Goal: Transaction & Acquisition: Purchase product/service

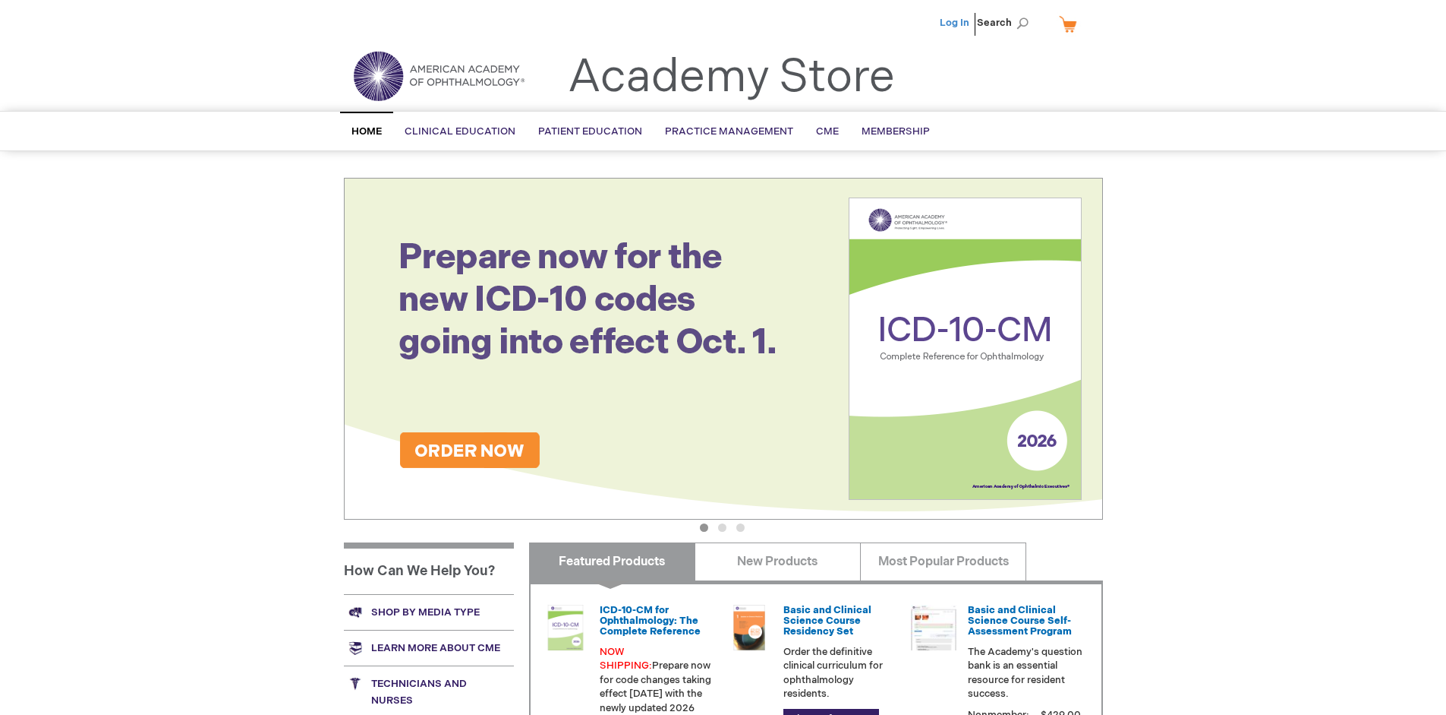
click at [956, 23] on link "Log In" at bounding box center [955, 23] width 30 height 12
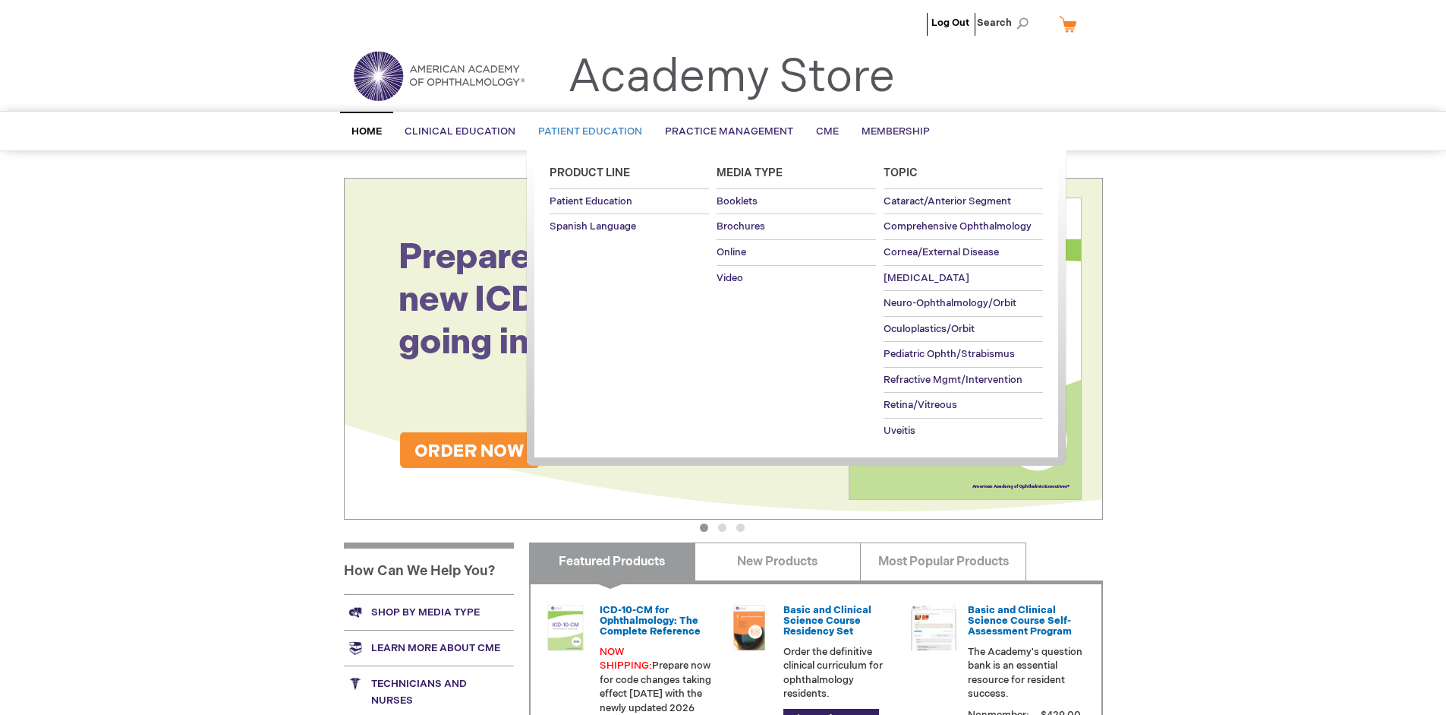
click at [586, 131] on span "Patient Education" at bounding box center [590, 131] width 104 height 12
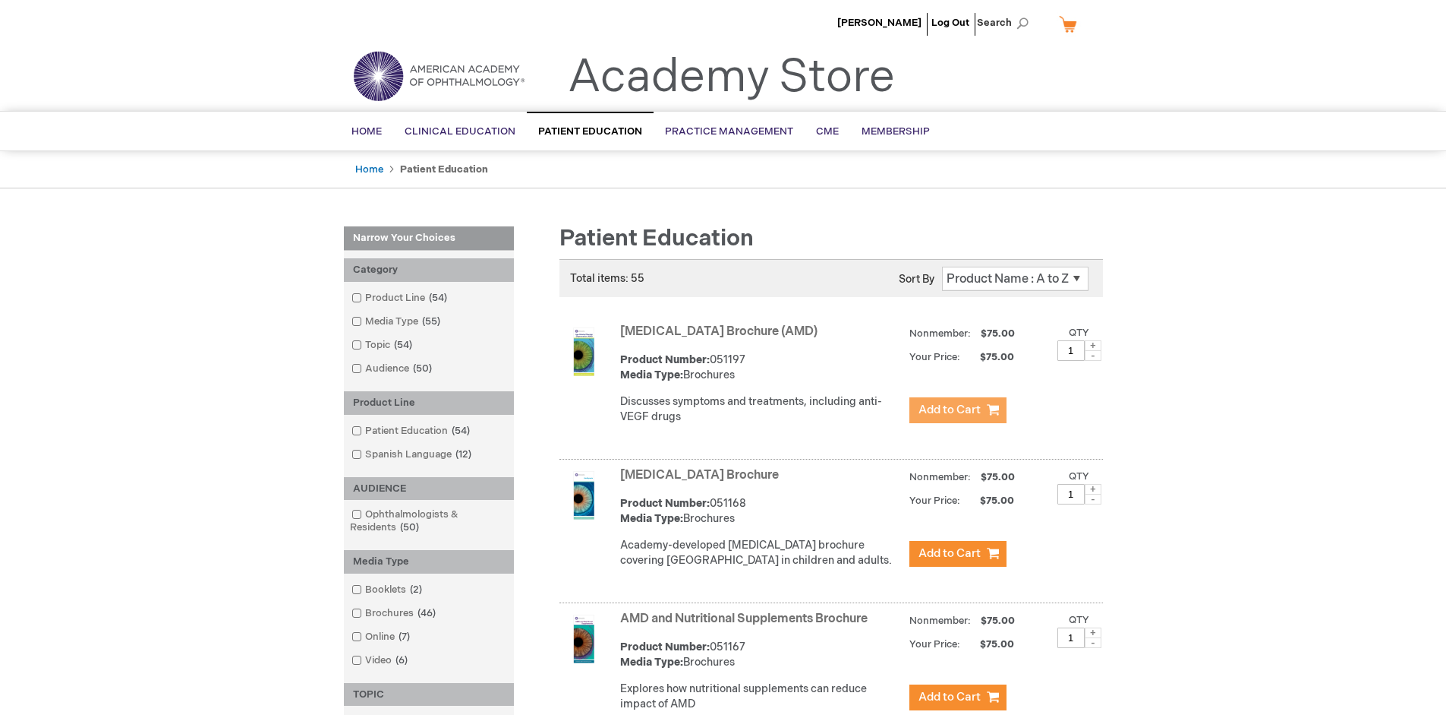
click at [957, 410] on span "Add to Cart" at bounding box center [950, 409] width 62 height 14
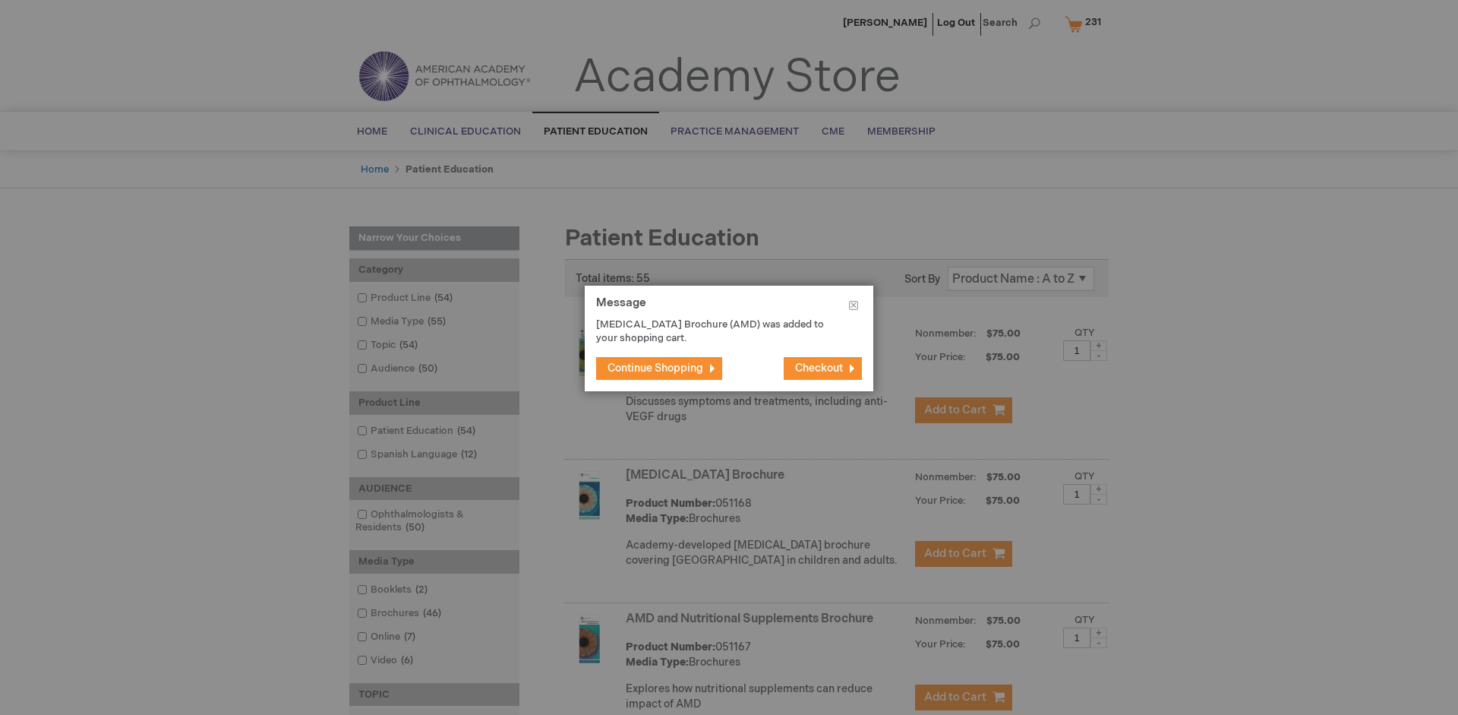
click at [655, 368] on span "Continue Shopping" at bounding box center [655, 367] width 96 height 13
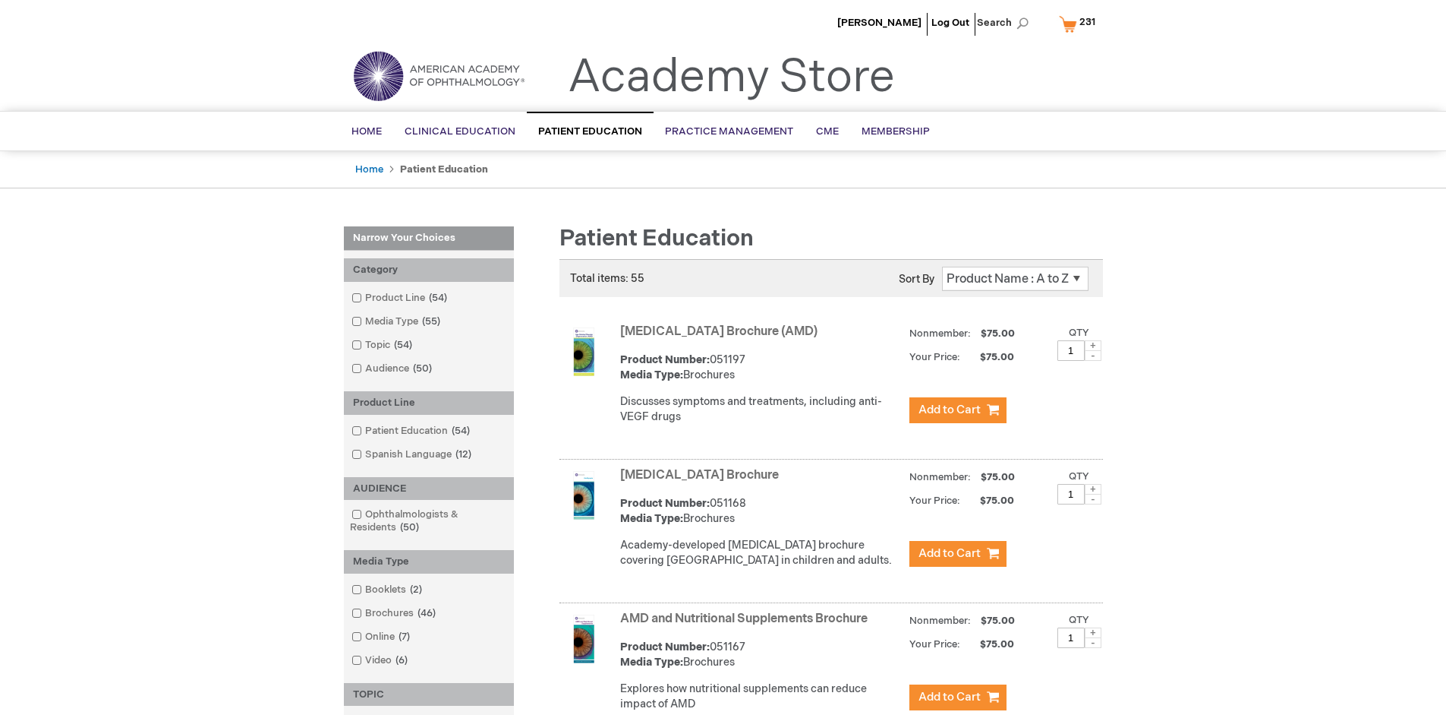
click at [747, 626] on link "AMD and Nutritional Supplements Brochure" at bounding box center [744, 618] width 248 height 14
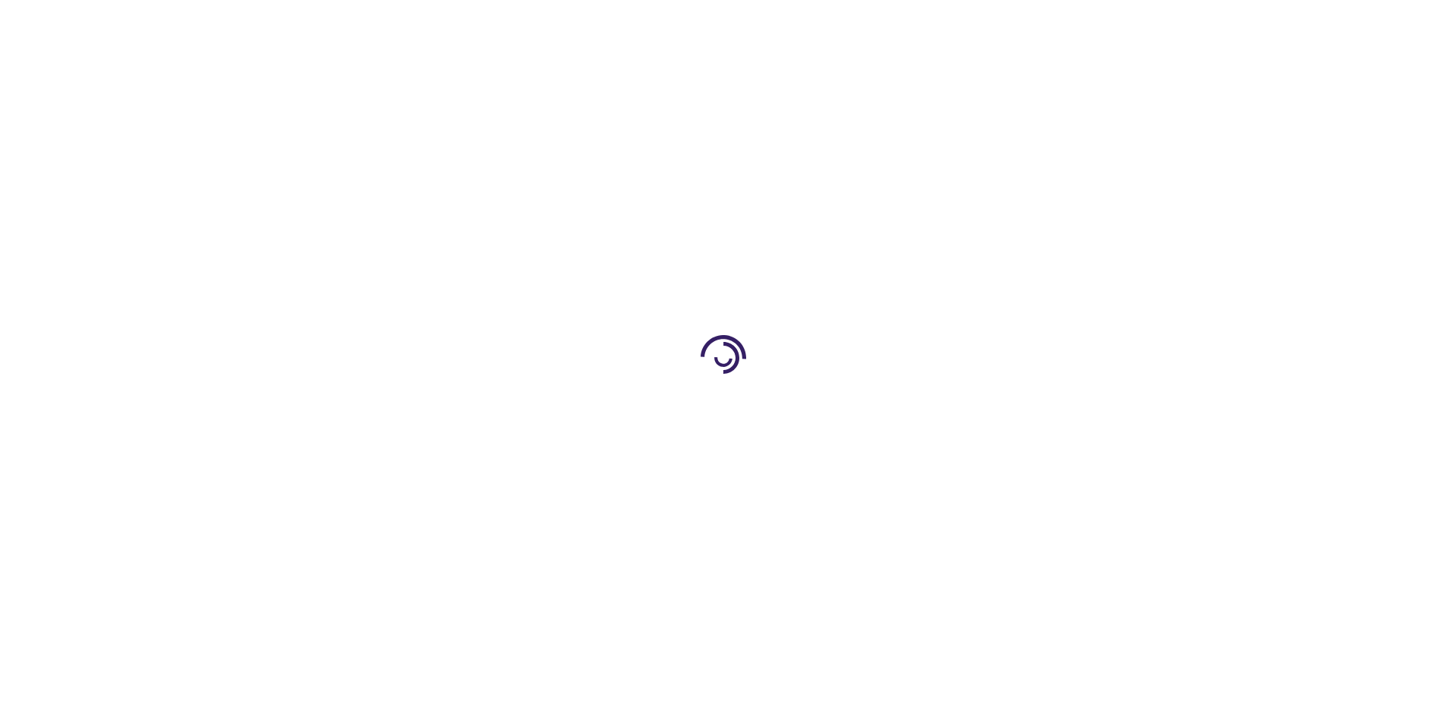
type input "1"
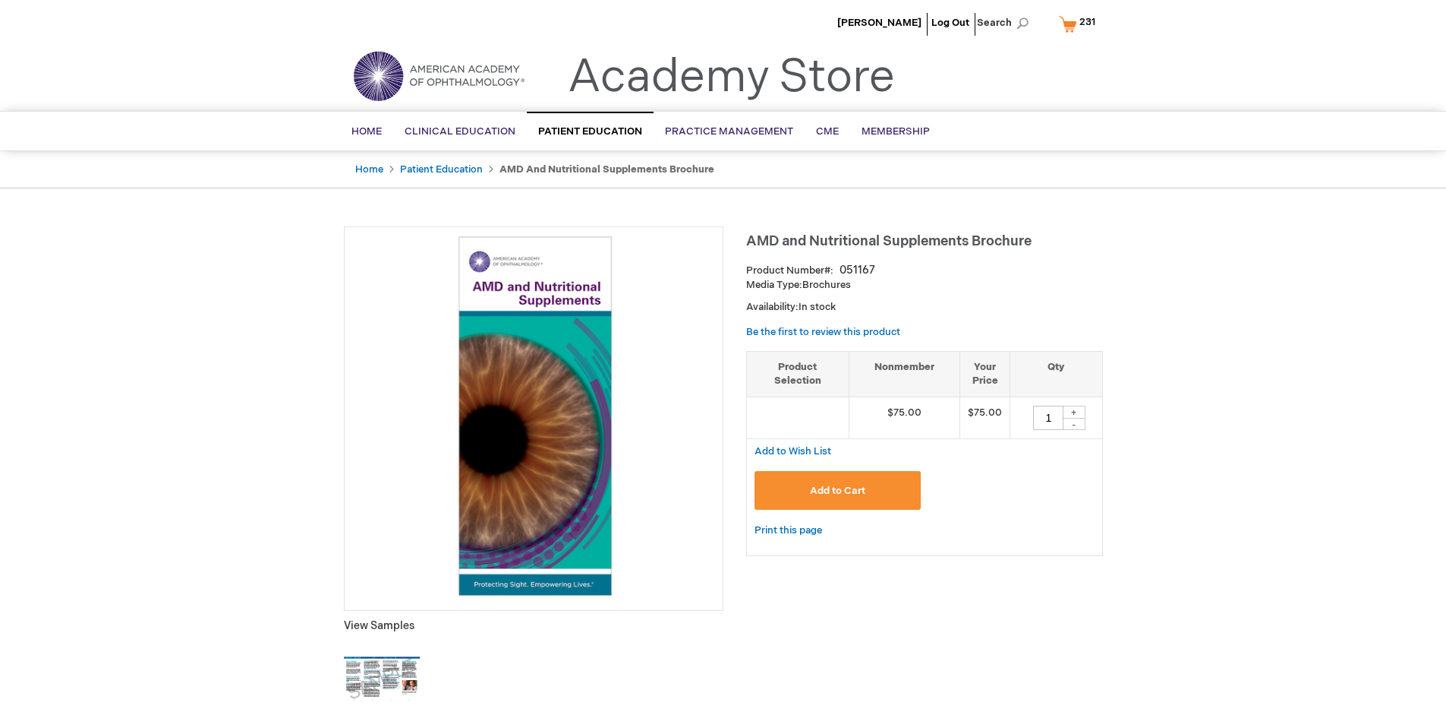
click at [838, 490] on span "Add to Cart" at bounding box center [837, 490] width 55 height 12
